Goal: Transaction & Acquisition: Purchase product/service

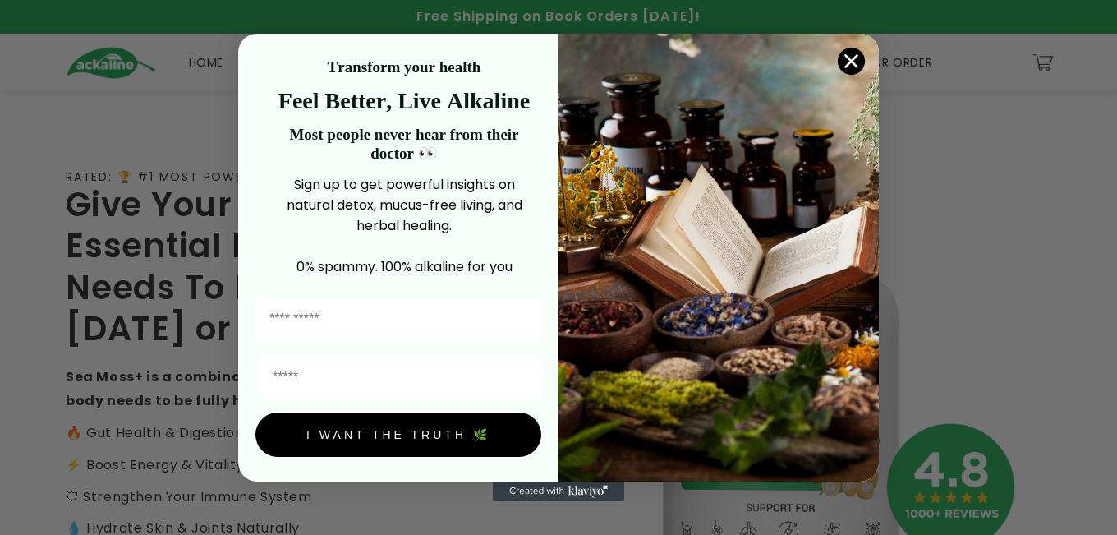
click at [857, 51] on circle "Close dialog" at bounding box center [851, 61] width 27 height 27
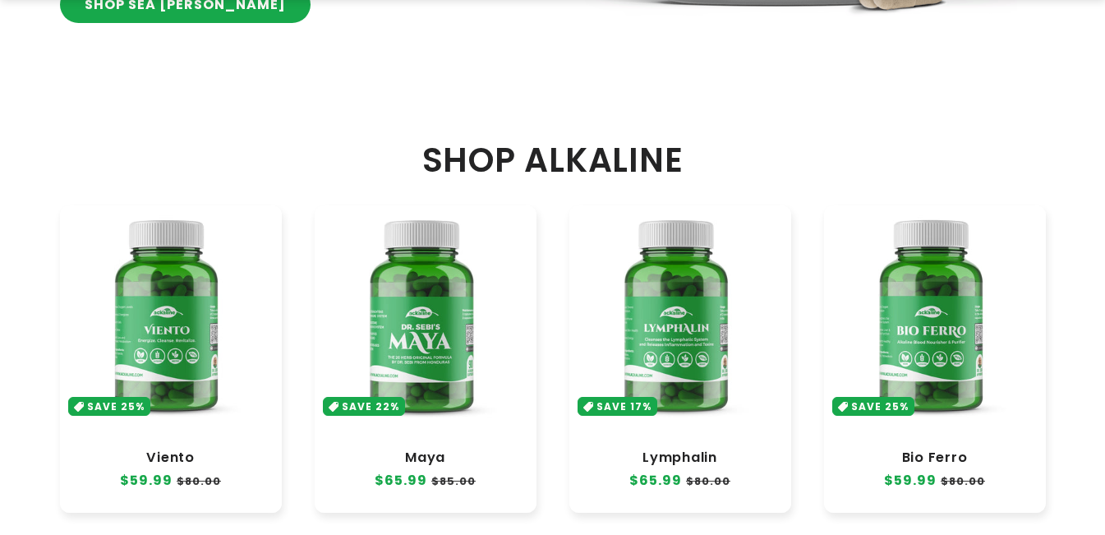
scroll to position [739, 0]
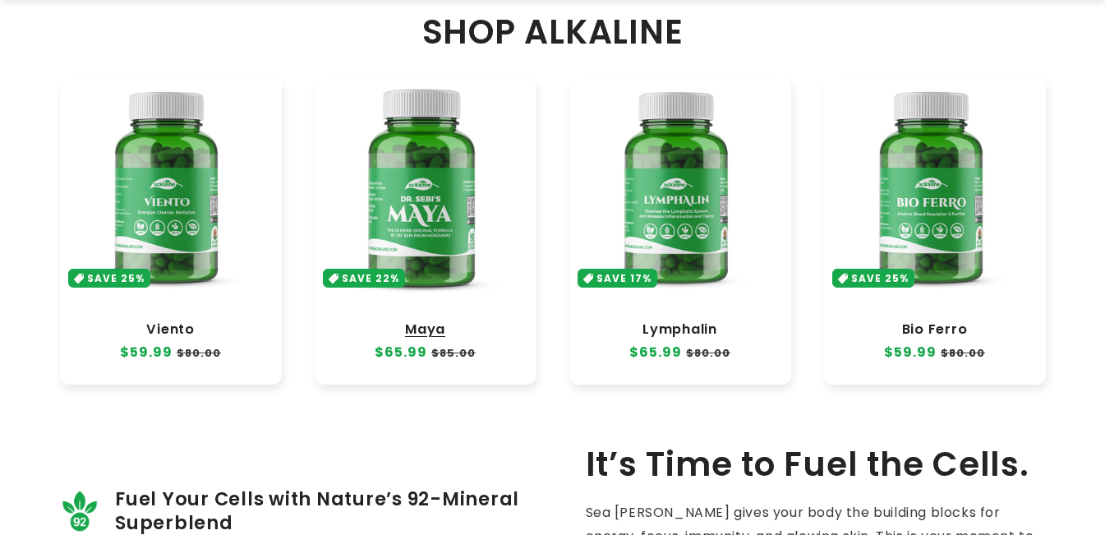
click at [446, 321] on link "Maya" at bounding box center [425, 329] width 189 height 16
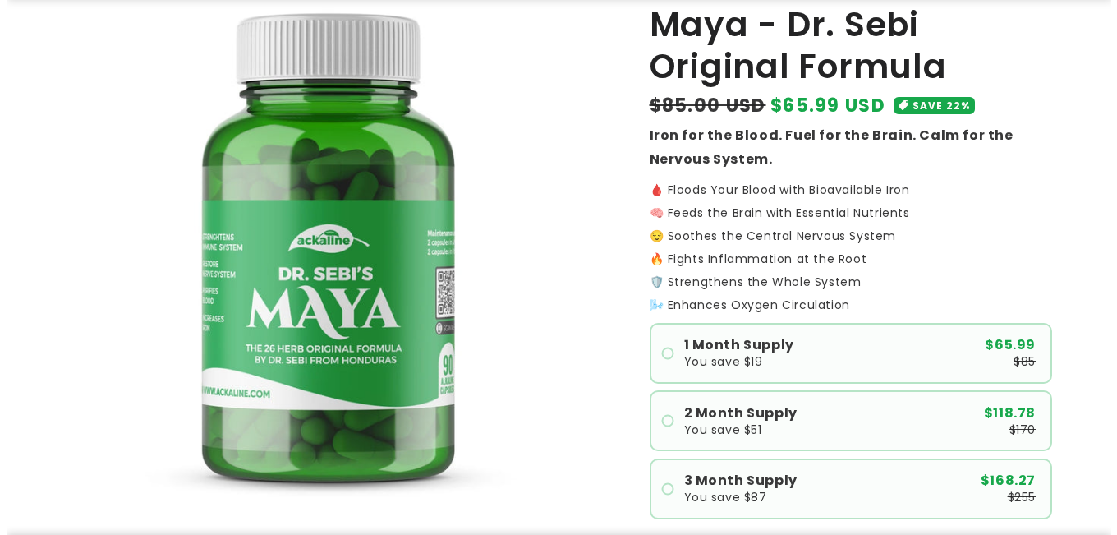
scroll to position [493, 0]
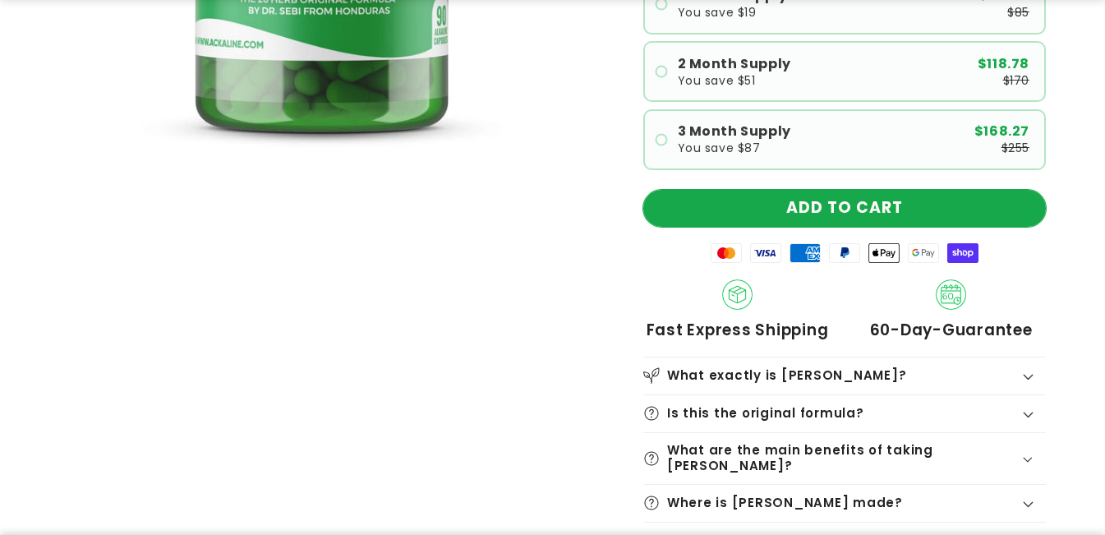
click at [822, 210] on button "ADD TO CART" at bounding box center [844, 208] width 403 height 37
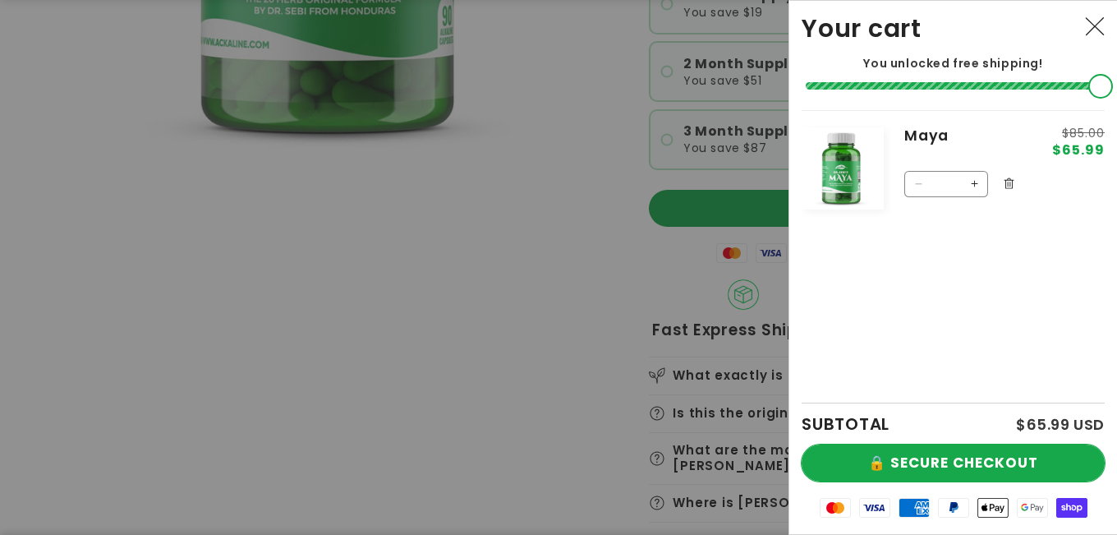
click at [929, 447] on button "🔒 SECURE CHECKOUT" at bounding box center [953, 462] width 303 height 37
